Goal: Find specific page/section: Find specific page/section

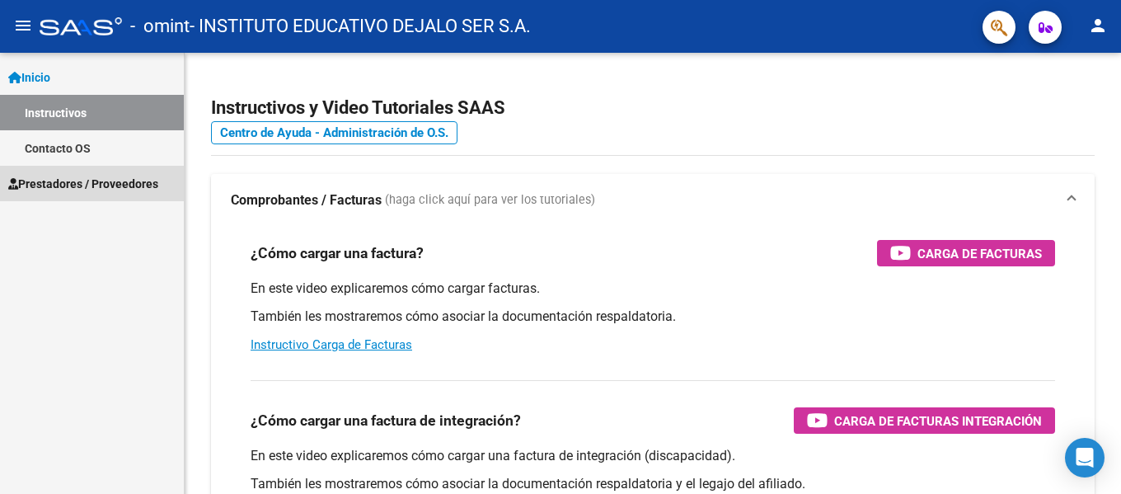
click at [74, 195] on link "Prestadores / Proveedores" at bounding box center [92, 183] width 184 height 35
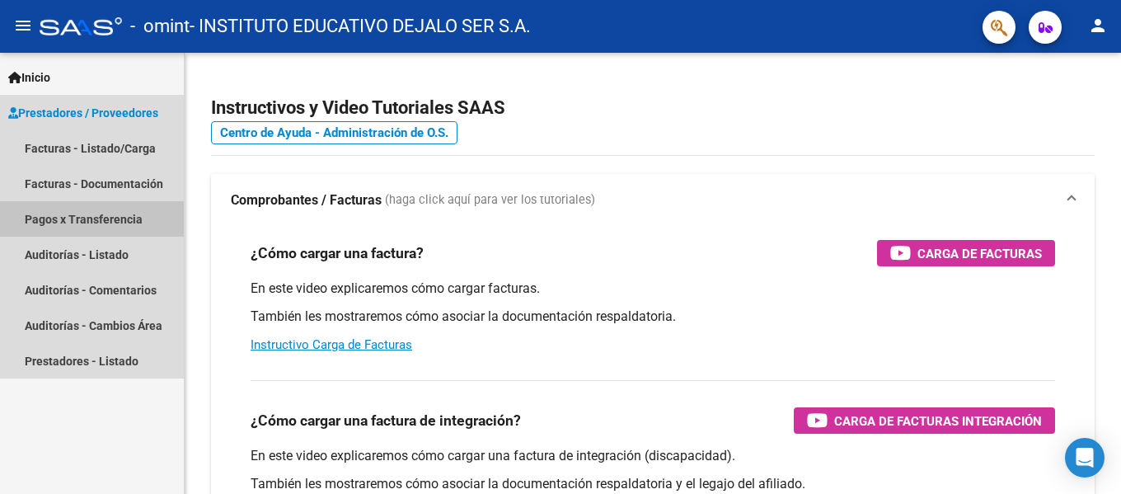
click at [96, 216] on link "Pagos x Transferencia" at bounding box center [92, 218] width 184 height 35
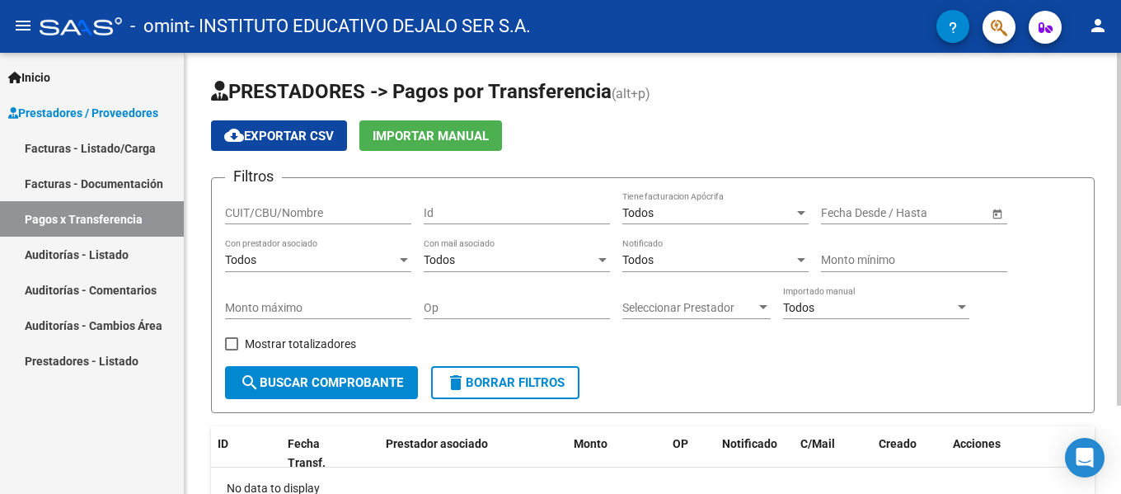
scroll to position [110, 0]
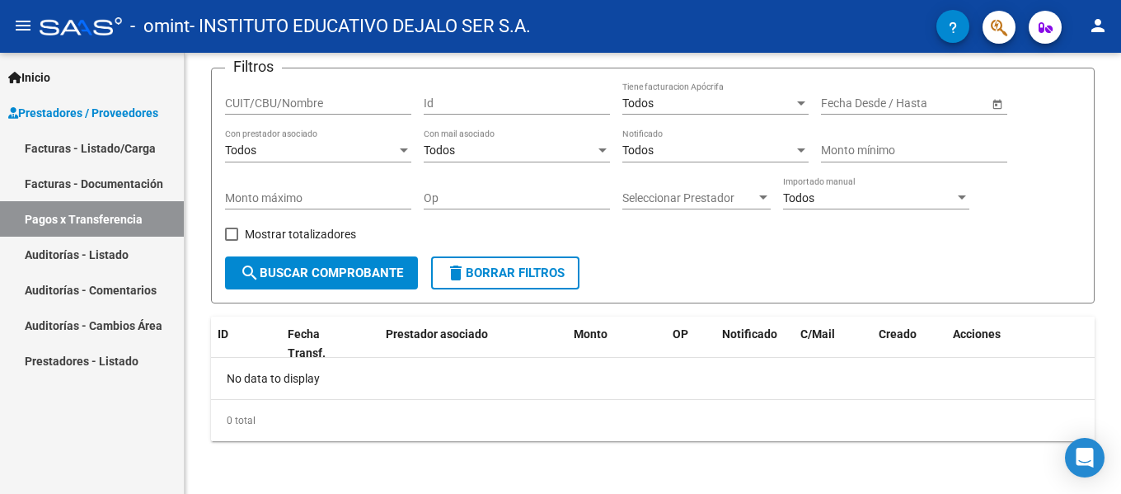
click at [82, 224] on link "Pagos x Transferencia" at bounding box center [92, 218] width 184 height 35
click at [87, 260] on link "Auditorías - Listado" at bounding box center [92, 254] width 184 height 35
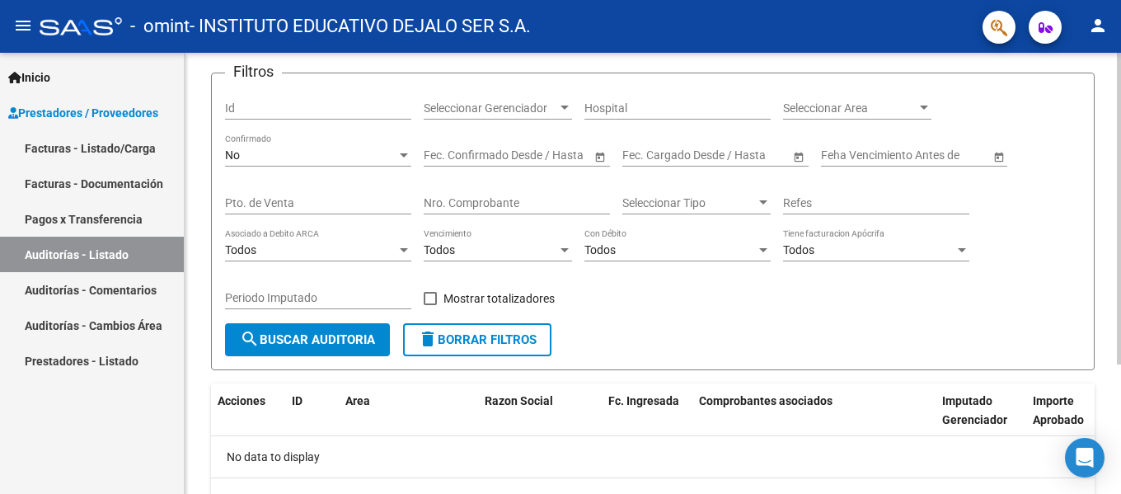
scroll to position [183, 0]
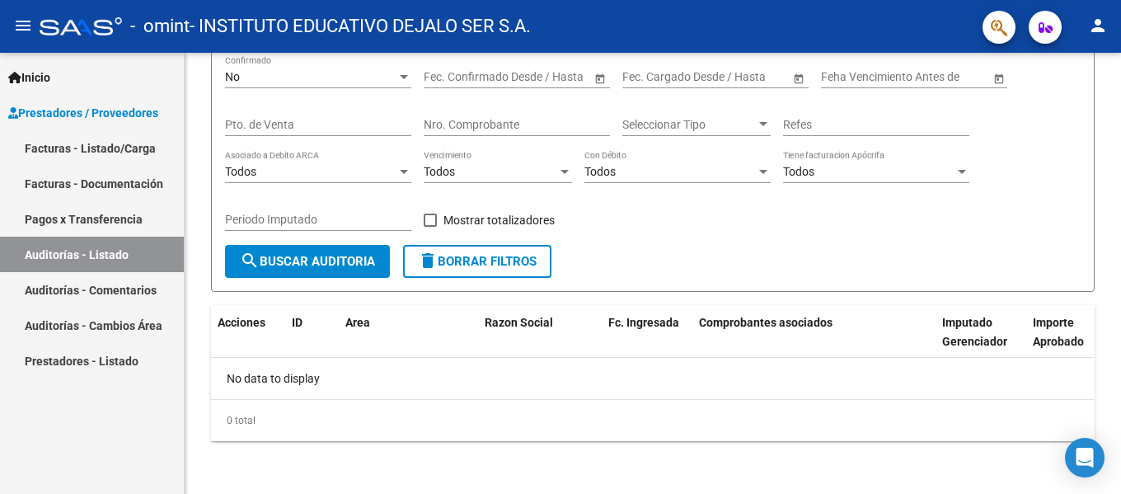
click at [112, 182] on link "Facturas - Documentación" at bounding box center [92, 183] width 184 height 35
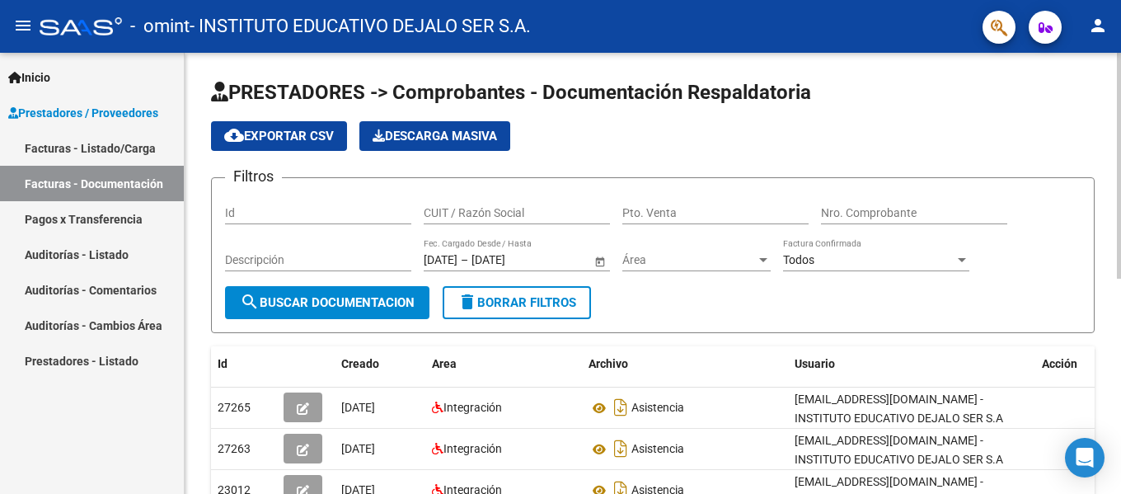
scroll to position [220, 0]
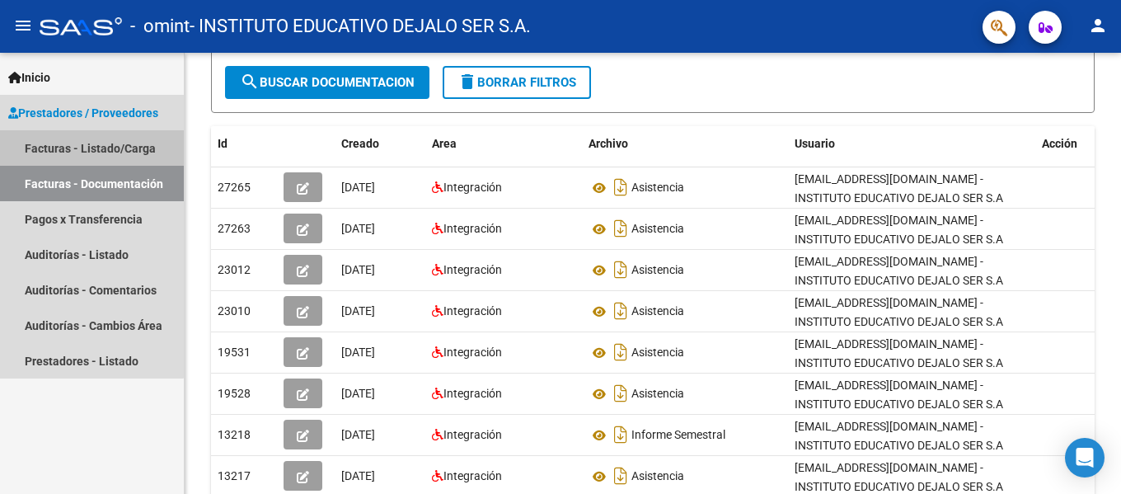
click at [85, 155] on link "Facturas - Listado/Carga" at bounding box center [92, 147] width 184 height 35
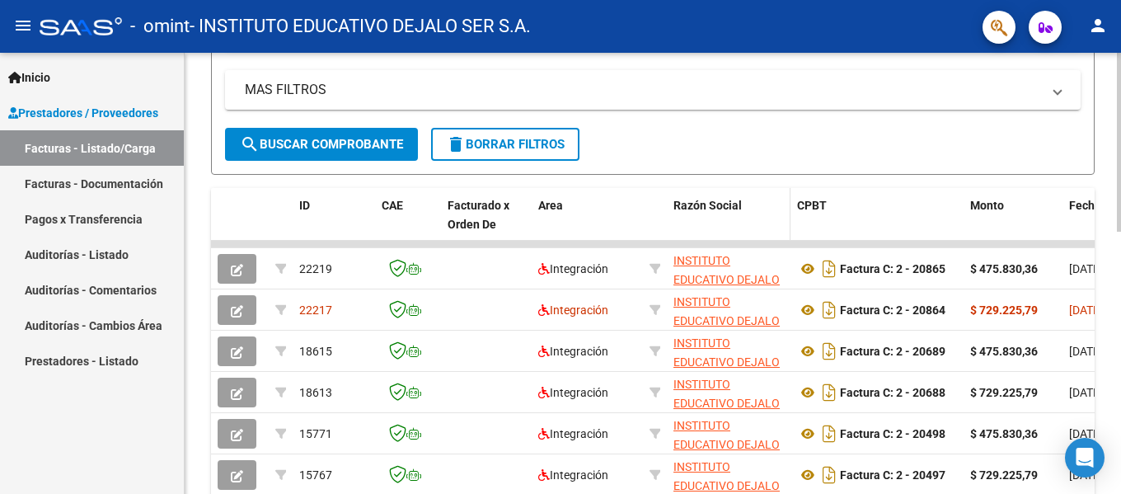
scroll to position [439, 0]
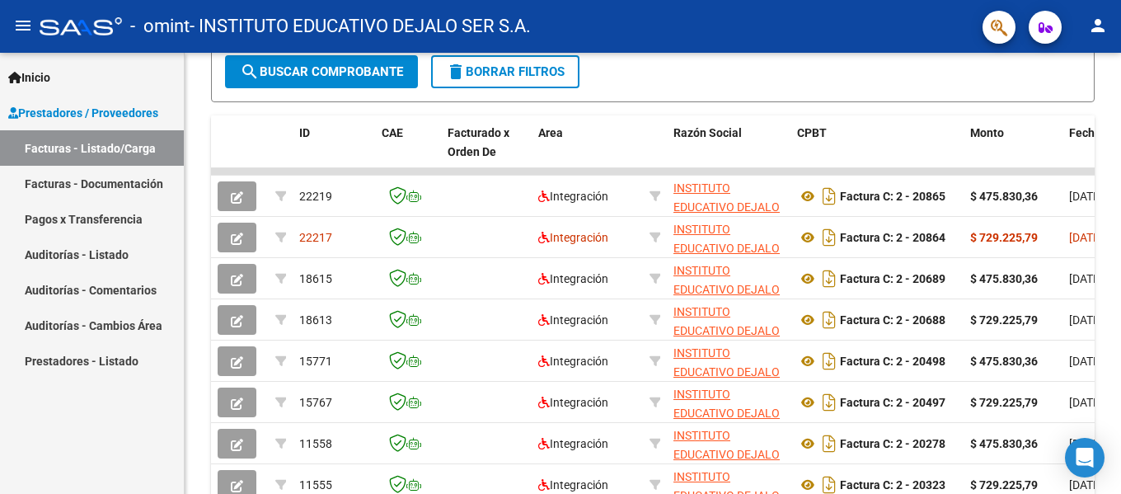
click at [72, 217] on link "Pagos x Transferencia" at bounding box center [92, 218] width 184 height 35
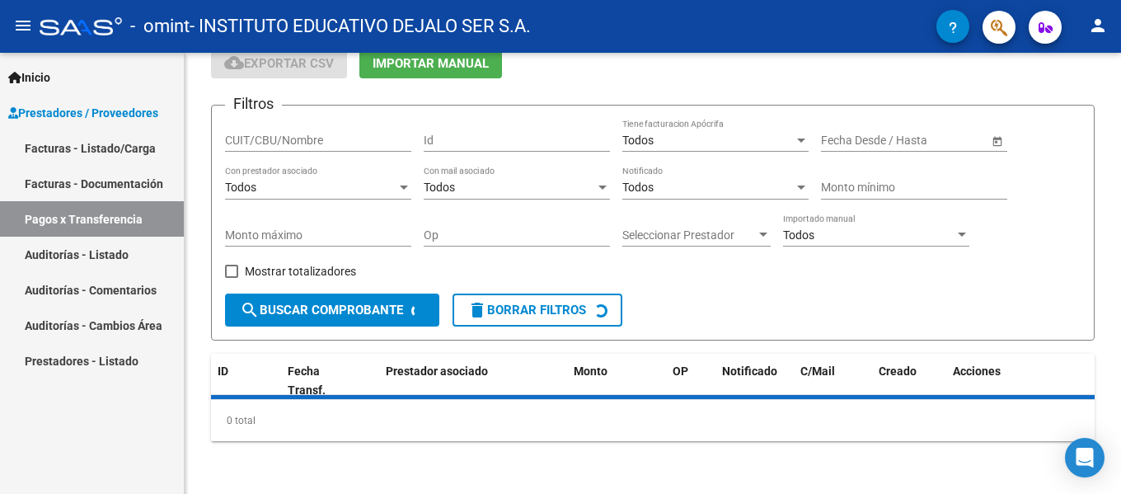
scroll to position [110, 0]
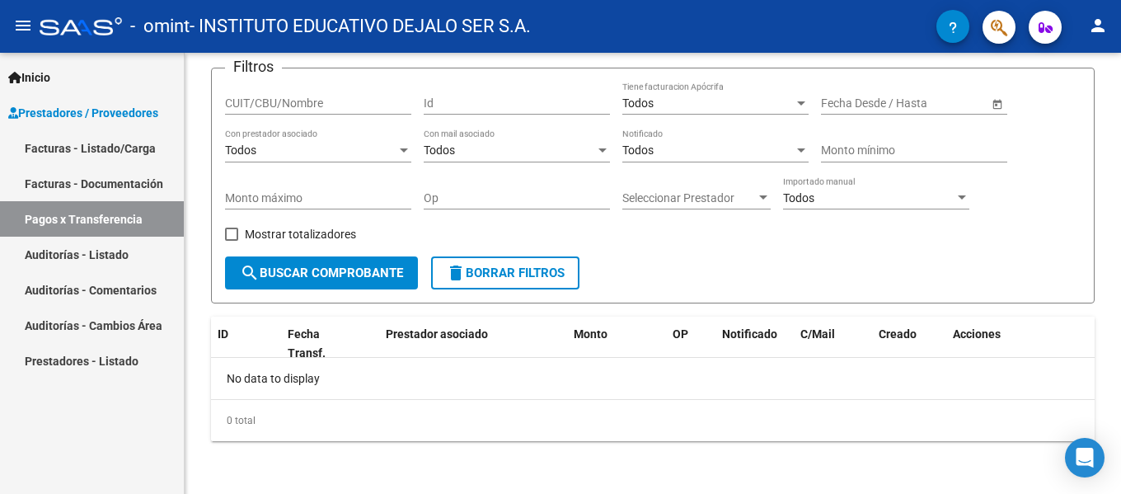
click at [82, 176] on link "Facturas - Documentación" at bounding box center [92, 183] width 184 height 35
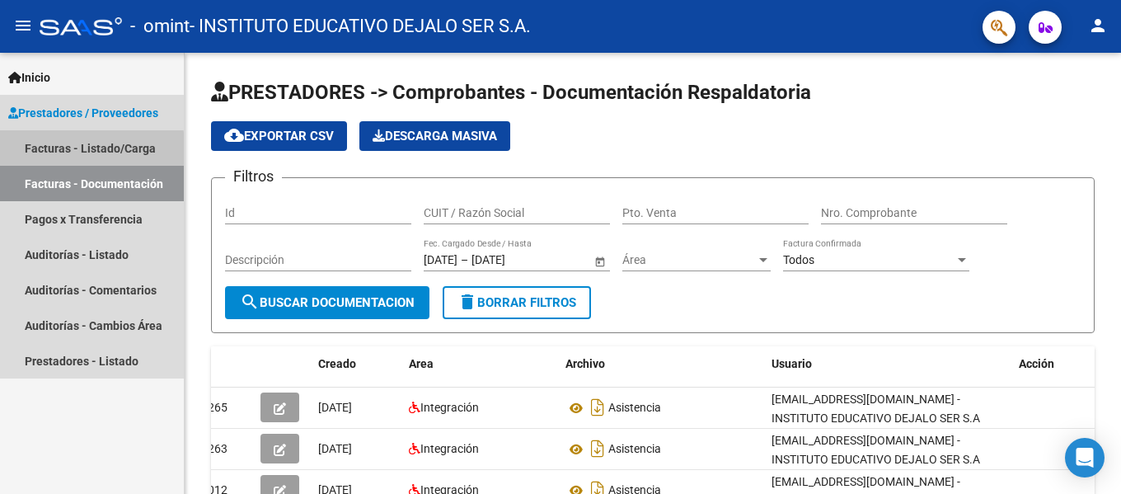
click at [44, 152] on link "Facturas - Listado/Carga" at bounding box center [92, 147] width 184 height 35
